Goal: Information Seeking & Learning: Check status

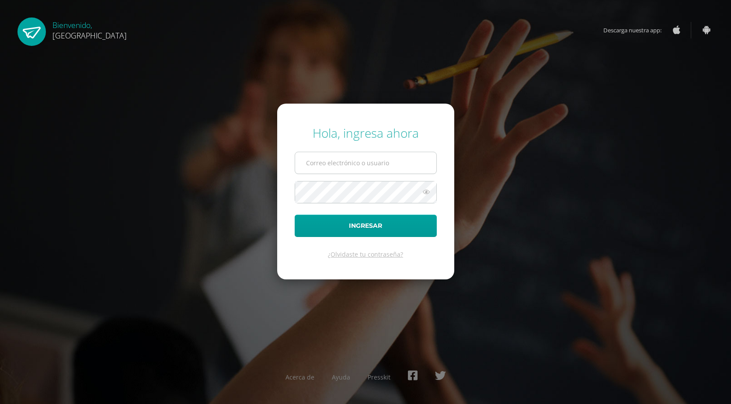
click at [374, 164] on input "text" at bounding box center [365, 162] width 141 height 21
type input "2021215"
click at [295, 215] on button "Ingresar" at bounding box center [366, 226] width 142 height 22
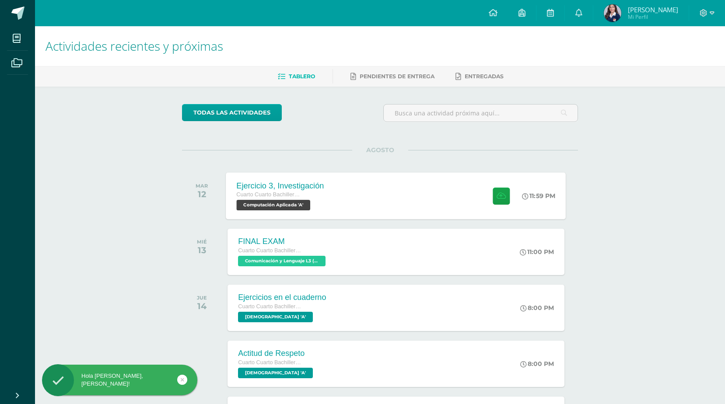
click at [379, 202] on div "Ejercicio 3, Investigación Cuarto Cuarto Bachillerato en Ciencias y Letras con …" at bounding box center [396, 195] width 340 height 47
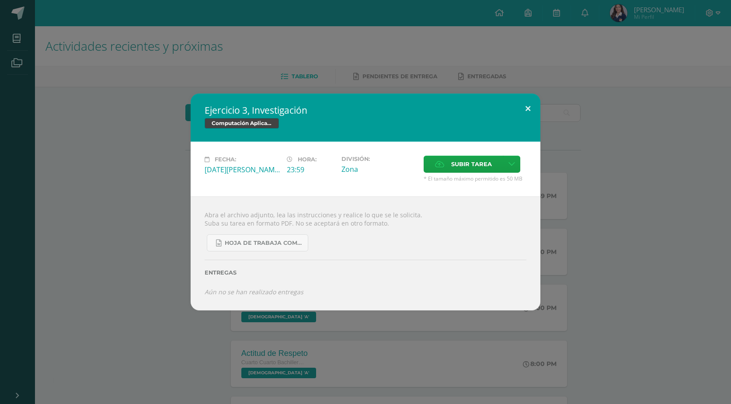
click at [524, 107] on button at bounding box center [528, 109] width 25 height 30
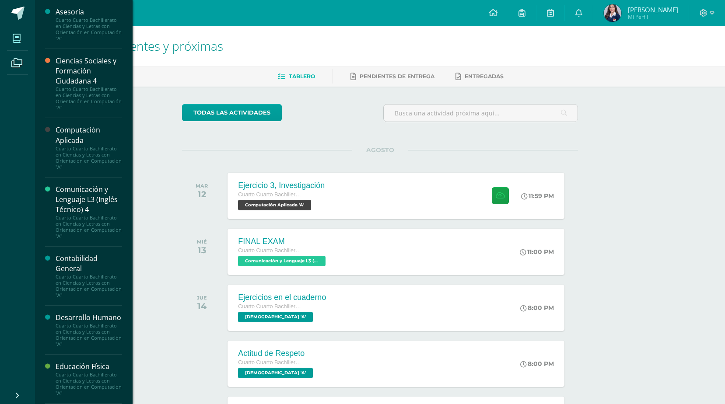
click at [24, 38] on span at bounding box center [17, 38] width 20 height 20
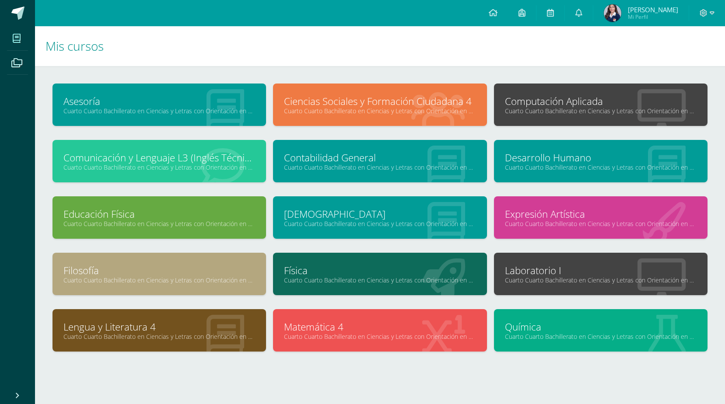
click at [538, 109] on link "Cuarto Cuarto Bachillerato en Ciencias y Letras con Orientación en Computación …" at bounding box center [601, 111] width 192 height 8
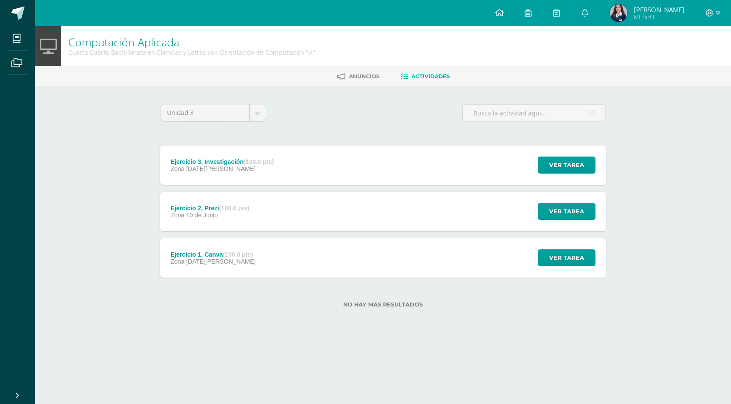
click at [305, 268] on div "Ejercicio 1, Canva (100.0 pts) Zona 03 de Junio Ver tarea Ejercicio 1, Canva Co…" at bounding box center [383, 257] width 446 height 39
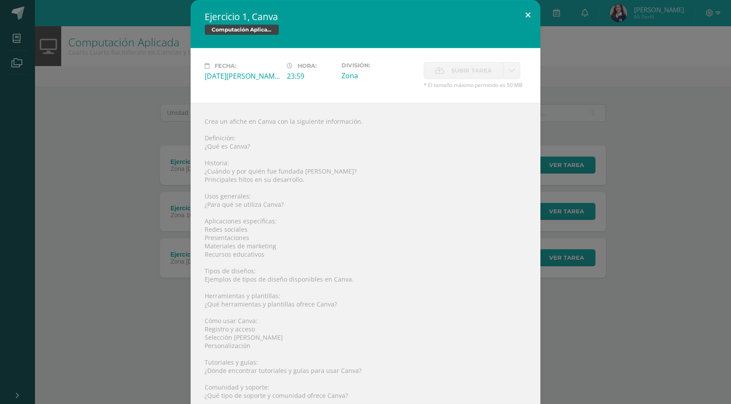
click at [523, 12] on button at bounding box center [528, 15] width 25 height 30
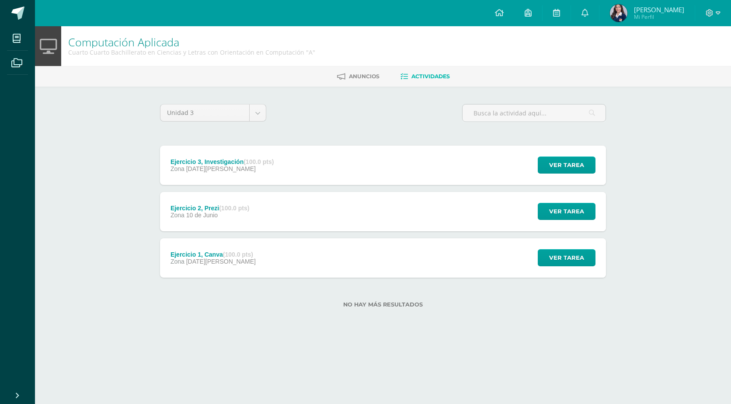
click at [299, 215] on div "Ejercicio 2, Prezi (100.0 pts) Zona 10 de Junio Ver tarea Ejercicio 2, Prezi Co…" at bounding box center [383, 211] width 446 height 39
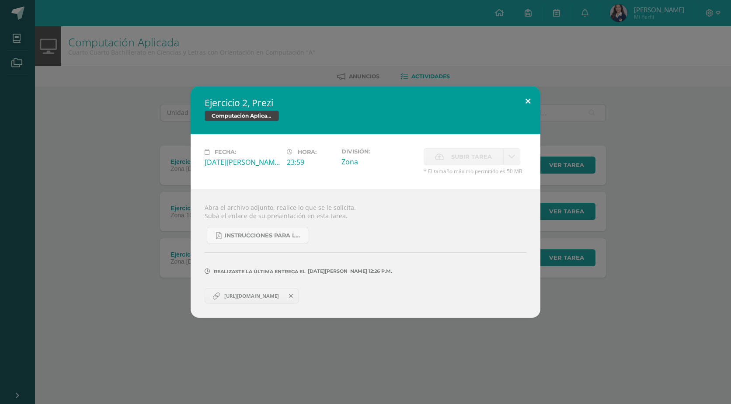
click at [525, 98] on button at bounding box center [528, 101] width 25 height 30
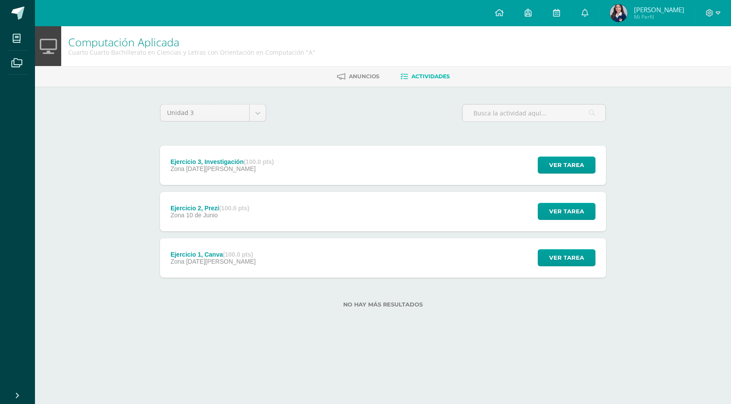
click at [497, 154] on link at bounding box center [497, 161] width 15 height 15
click at [486, 164] on div "Ejercicio 3, Investigación (100.0 pts) Zona 12 de Agosto Ver tarea Ejercicio 3,…" at bounding box center [383, 165] width 446 height 39
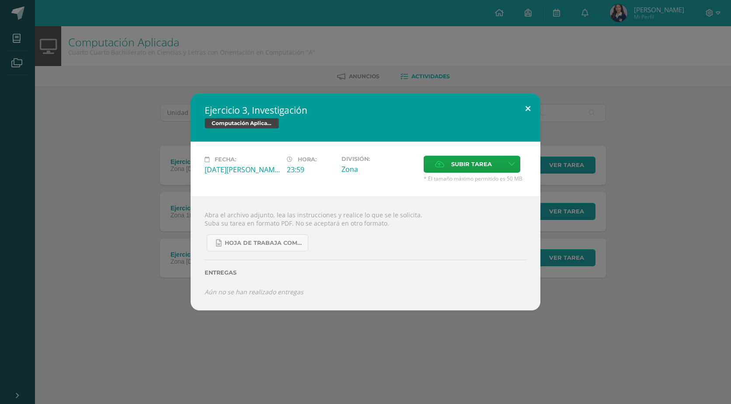
click at [534, 108] on button at bounding box center [528, 109] width 25 height 30
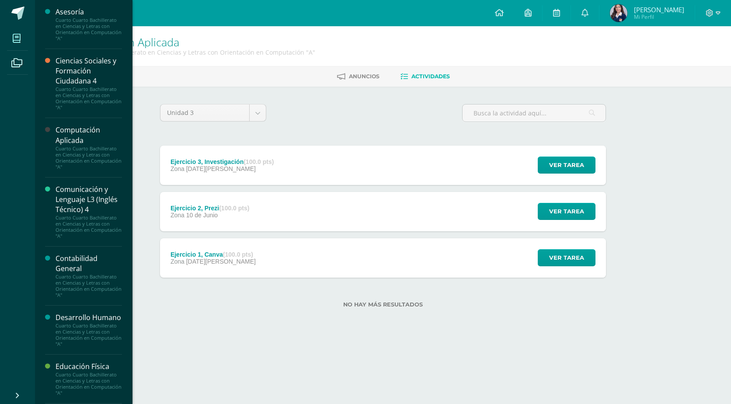
click at [21, 33] on span at bounding box center [17, 38] width 20 height 20
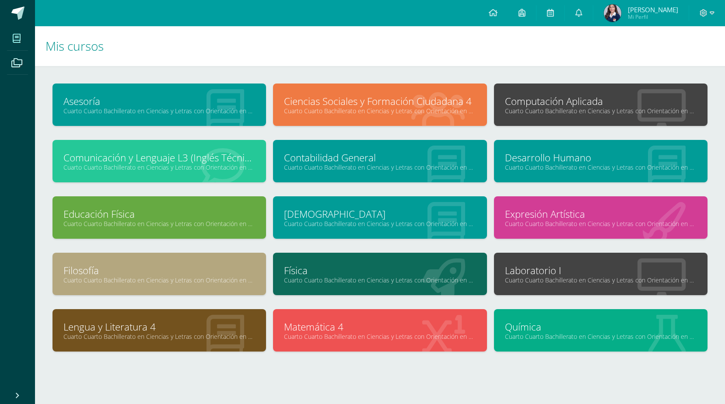
click at [561, 279] on link "Cuarto Cuarto Bachillerato en Ciencias y Letras con Orientación en Computación …" at bounding box center [601, 280] width 192 height 8
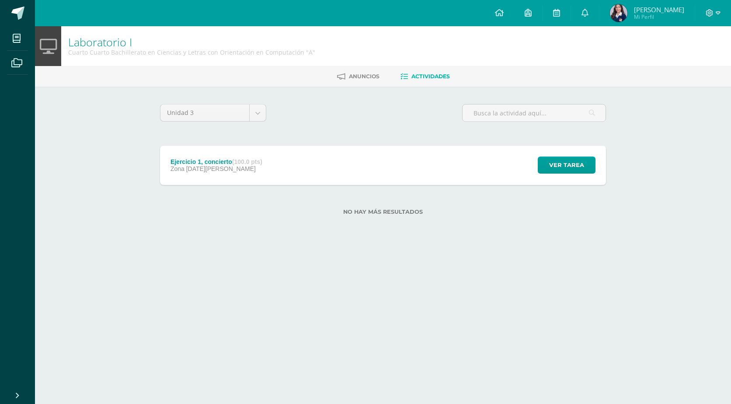
click at [360, 161] on div "Ejercicio 1, concierto (100.0 pts) Zona [DATE][PERSON_NAME] Ver tarea Ejercicio…" at bounding box center [383, 165] width 446 height 39
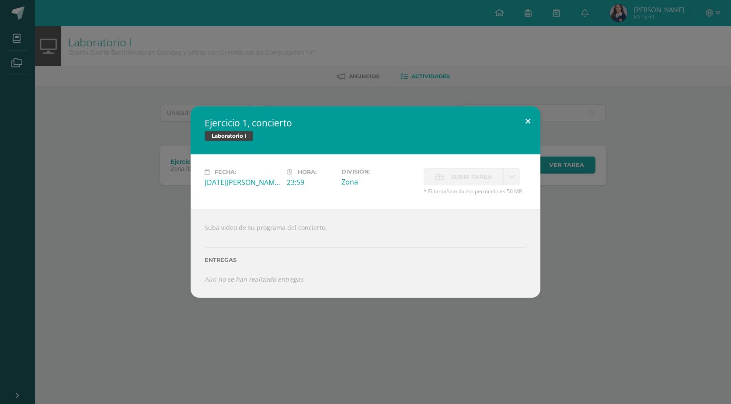
click at [531, 126] on button at bounding box center [528, 121] width 25 height 30
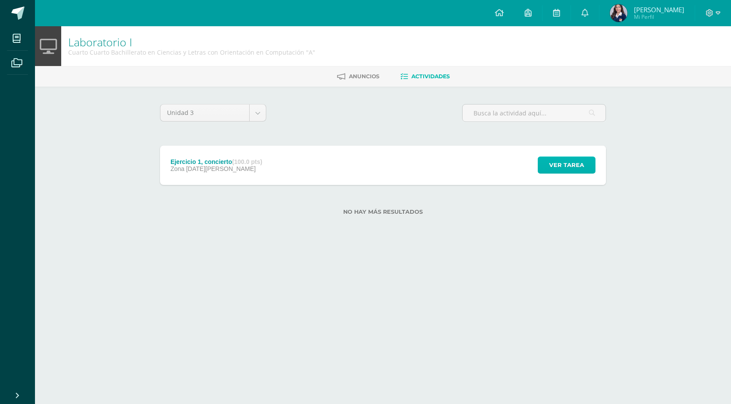
click at [551, 168] on span "Ver tarea" at bounding box center [566, 165] width 35 height 16
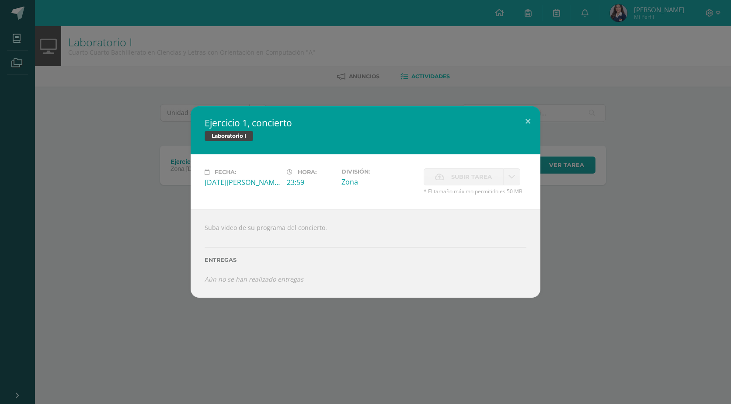
click at [437, 184] on label "Subir tarea" at bounding box center [464, 176] width 80 height 17
click at [526, 118] on button at bounding box center [528, 121] width 25 height 30
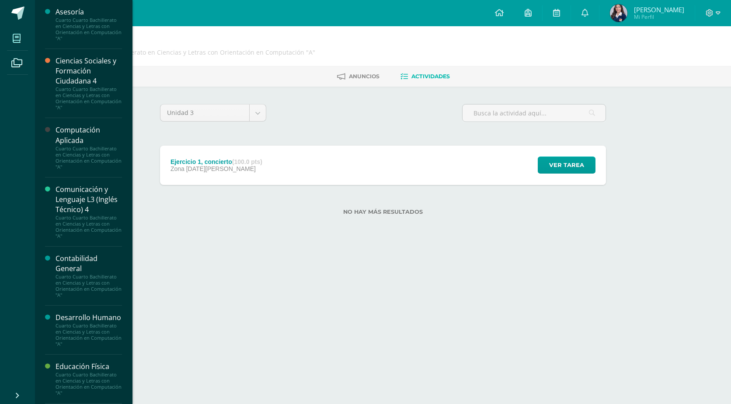
click at [9, 35] on span at bounding box center [17, 38] width 20 height 20
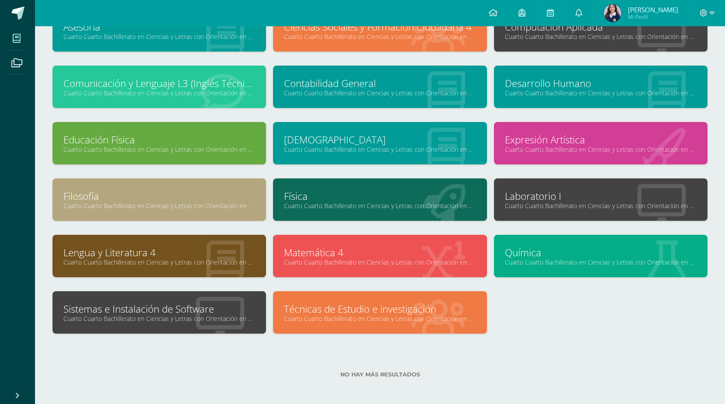
scroll to position [76, 0]
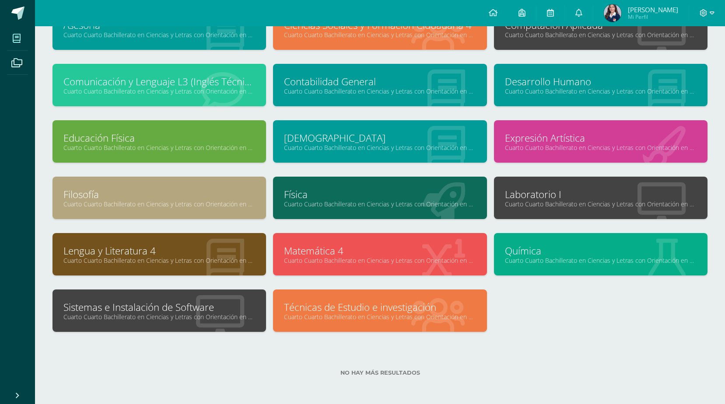
click at [161, 321] on div "Sistemas e Instalación de Software Cuarto Cuarto Bachillerato en Ciencias y Let…" at bounding box center [158, 311] width 213 height 42
click at [164, 318] on link "Cuarto Cuarto Bachillerato en Ciencias y Letras con Orientación en Computación …" at bounding box center [159, 317] width 192 height 8
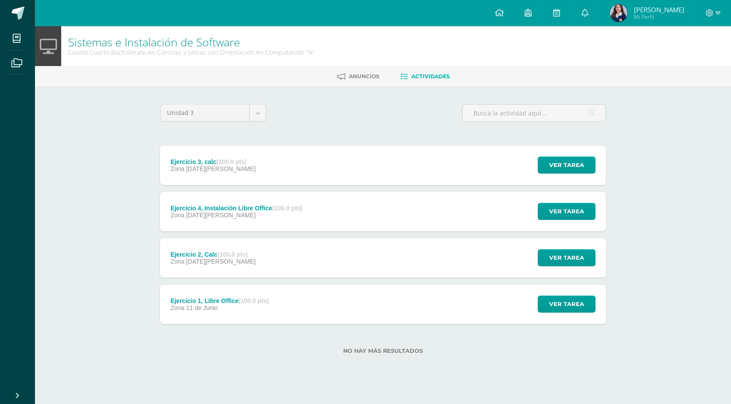
click at [239, 316] on div "Ejercicio 1, Libre Office (100.0 pts) Zona [DATE][PERSON_NAME]" at bounding box center [219, 304] width 119 height 39
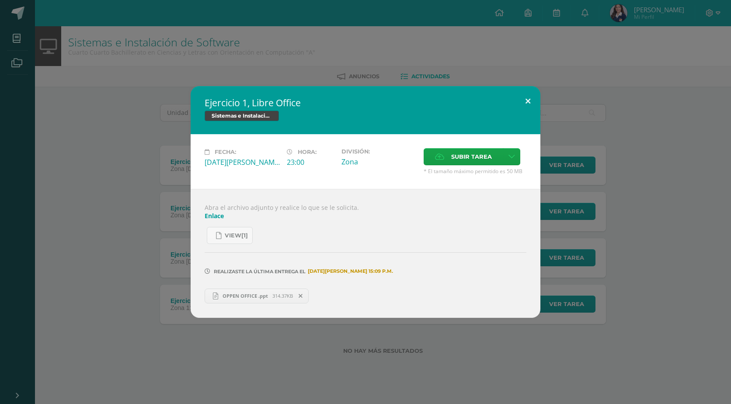
click at [530, 99] on button at bounding box center [528, 101] width 25 height 30
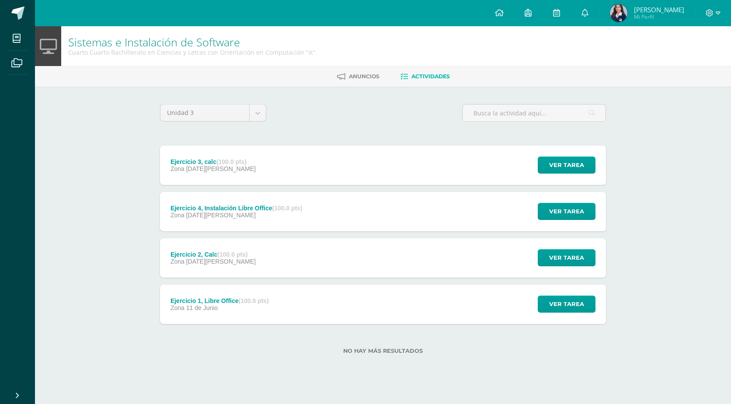
click at [330, 267] on div "Ejercicio 2, Calc (100.0 pts) Zona [DATE] Ver tarea Ejercicio 2, Calc Sistemas …" at bounding box center [383, 257] width 446 height 39
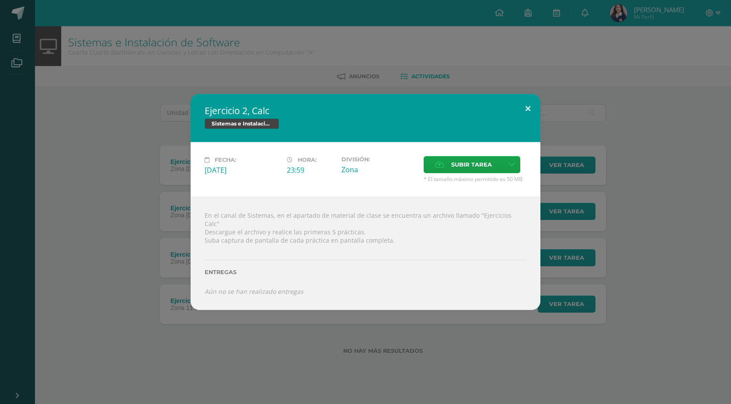
click at [528, 151] on div "Fecha: [DATE][PERSON_NAME]: 23:59 División: Zona Subir tarea Cancelar" at bounding box center [366, 169] width 350 height 55
click at [518, 112] on button at bounding box center [528, 109] width 25 height 30
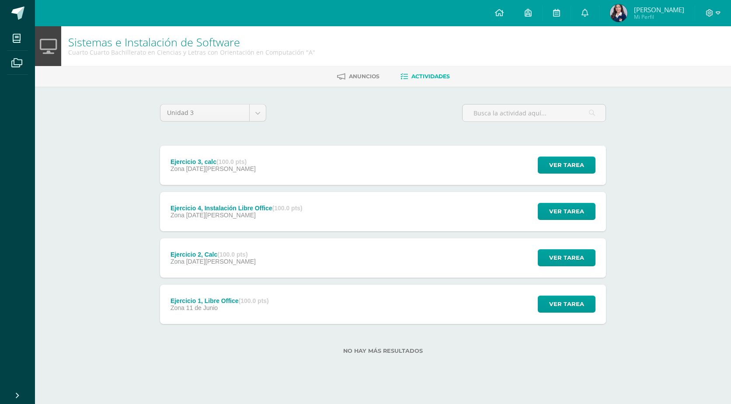
click at [382, 218] on div "Ejercicio 4, Instalación Libre Office (100.0 pts) Zona [DATE][PERSON_NAME] Ver …" at bounding box center [383, 211] width 446 height 39
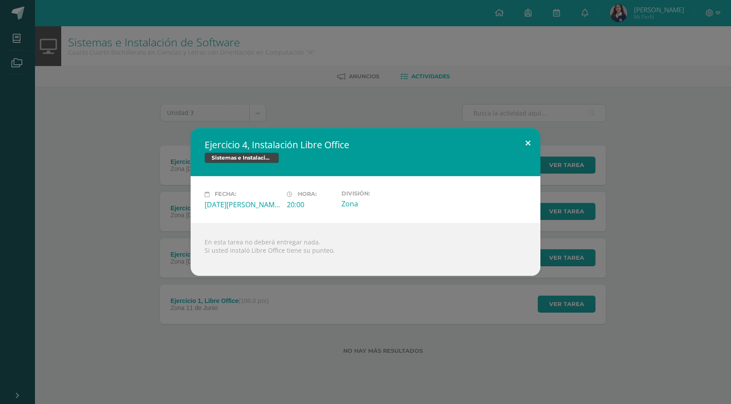
click at [536, 147] on button at bounding box center [528, 143] width 25 height 30
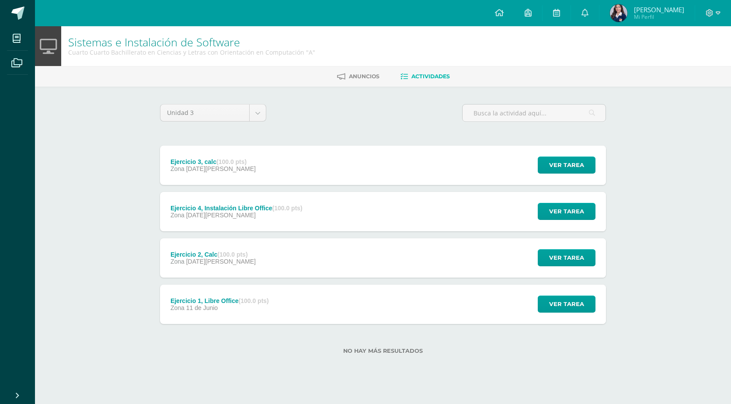
click at [470, 165] on div "Ejercicio 3, calc (100.0 pts) Zona [DATE][PERSON_NAME] Ver tarea Ejercicio 3, c…" at bounding box center [383, 165] width 446 height 39
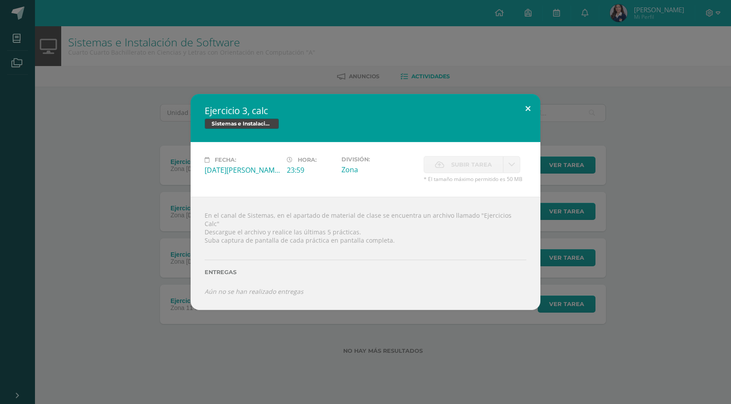
click at [532, 110] on button at bounding box center [528, 109] width 25 height 30
